Goal: Task Accomplishment & Management: Manage account settings

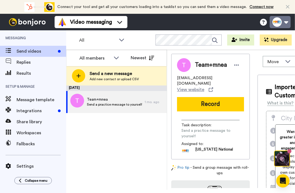
click at [282, 26] on button at bounding box center [279, 22] width 21 height 12
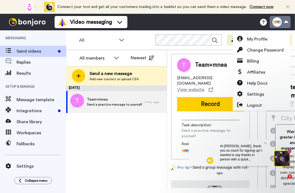
click at [277, 24] on button at bounding box center [279, 22] width 21 height 12
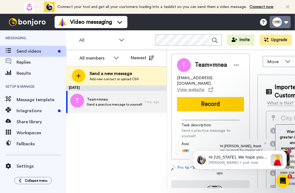
click at [277, 24] on button at bounding box center [279, 22] width 21 height 12
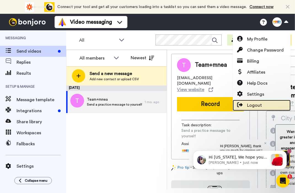
click at [253, 103] on span "Logout" at bounding box center [254, 105] width 15 height 7
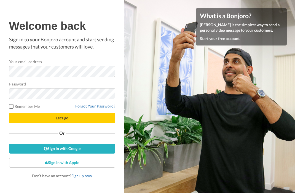
click at [295, 72] on com-1password-button at bounding box center [295, 96] width 0 height 193
click at [67, 105] on div "Forgot Your Password?" at bounding box center [62, 106] width 106 height 6
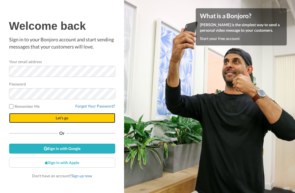
click at [67, 113] on button "Let's go" at bounding box center [62, 118] width 106 height 10
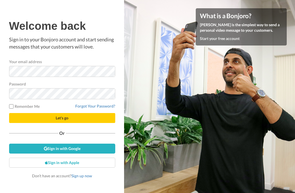
click at [81, 133] on div "Or" at bounding box center [62, 133] width 106 height 4
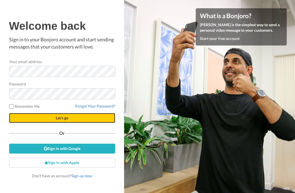
click at [80, 119] on button "Let's go" at bounding box center [62, 118] width 106 height 10
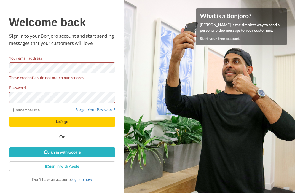
click at [97, 82] on form "Your email address These credentials do not match our records. Password Remembe…" at bounding box center [62, 90] width 106 height 71
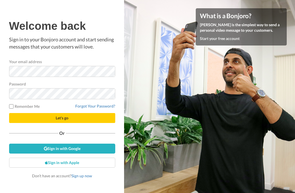
click at [96, 59] on div "Your email address" at bounding box center [62, 68] width 106 height 18
click at [295, 70] on com-1password-button at bounding box center [295, 96] width 0 height 193
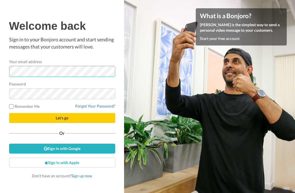
click at [295, 71] on com-1password-button at bounding box center [295, 96] width 0 height 193
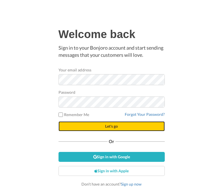
click at [84, 127] on button "Let's go" at bounding box center [111, 126] width 106 height 10
